Goal: Task Accomplishment & Management: Use online tool/utility

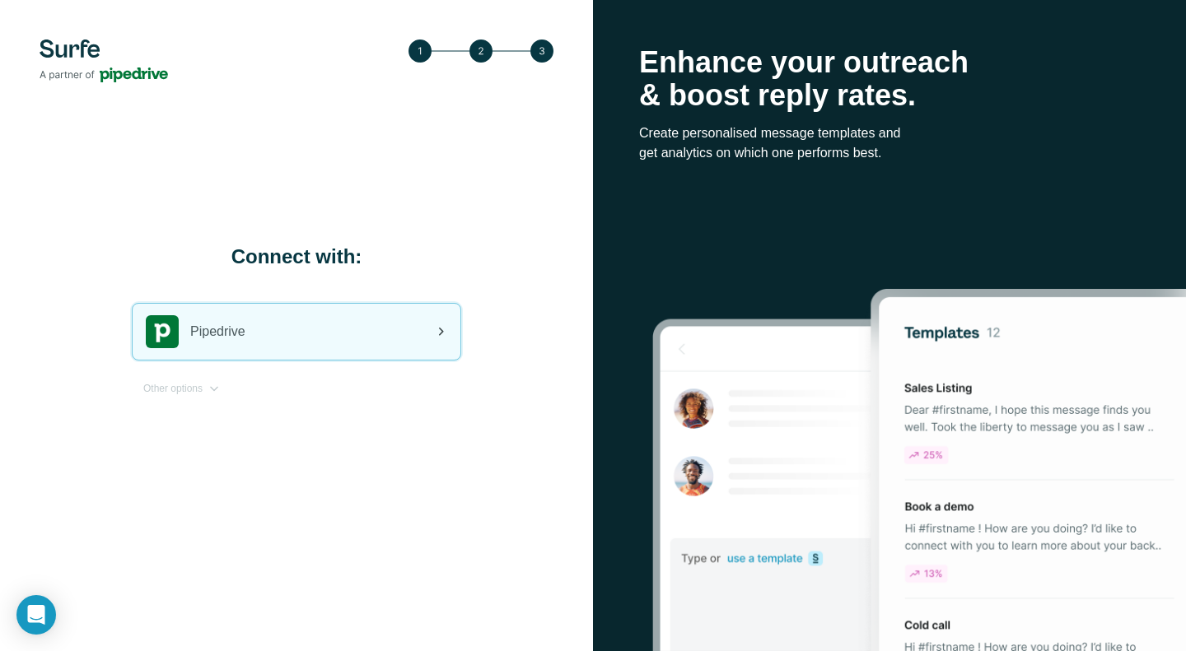
click at [315, 335] on div "Pipedrive" at bounding box center [297, 332] width 328 height 56
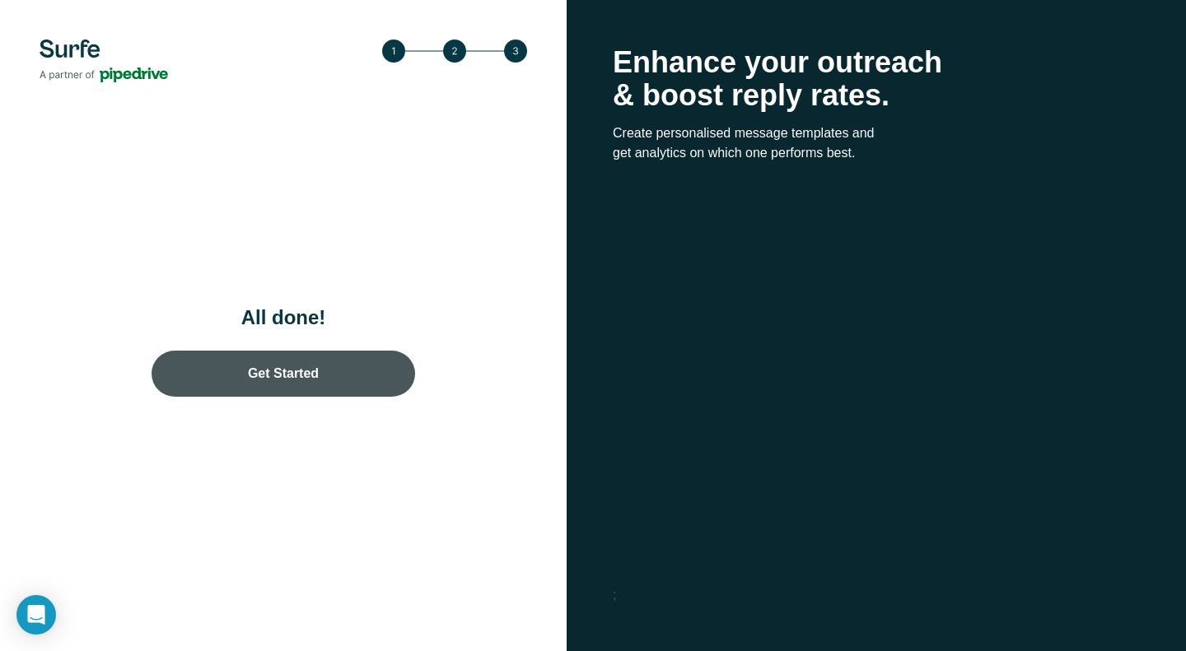
click at [278, 375] on link "Get Started" at bounding box center [283, 374] width 263 height 46
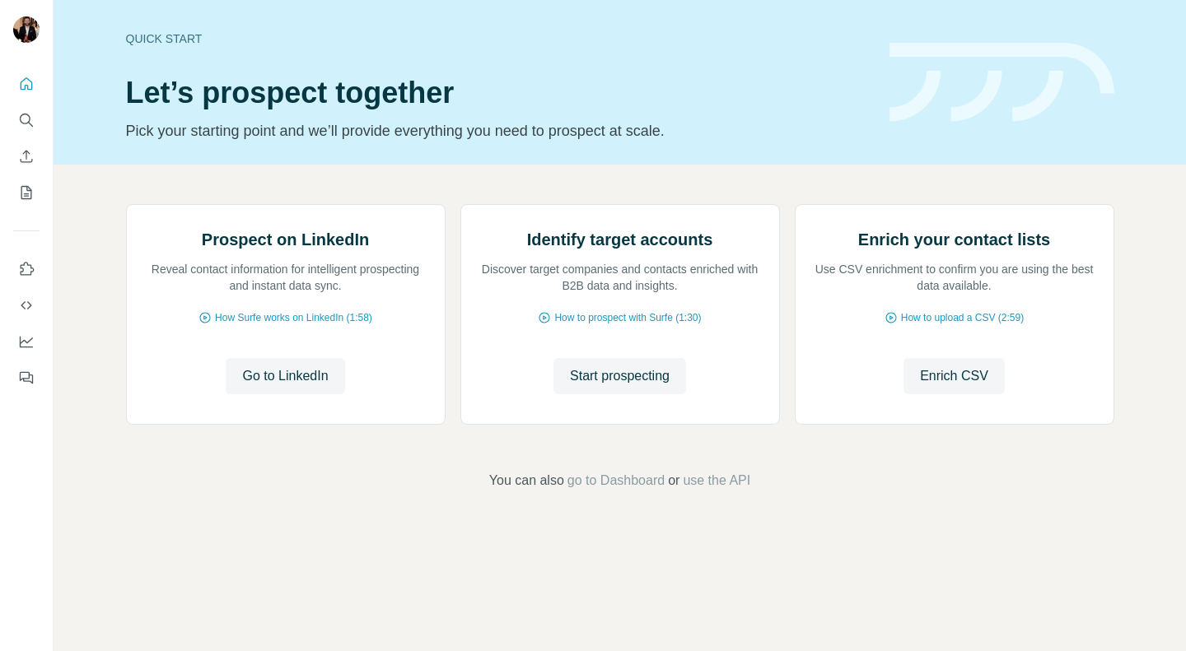
scroll to position [48, 0]
